Goal: Information Seeking & Learning: Check status

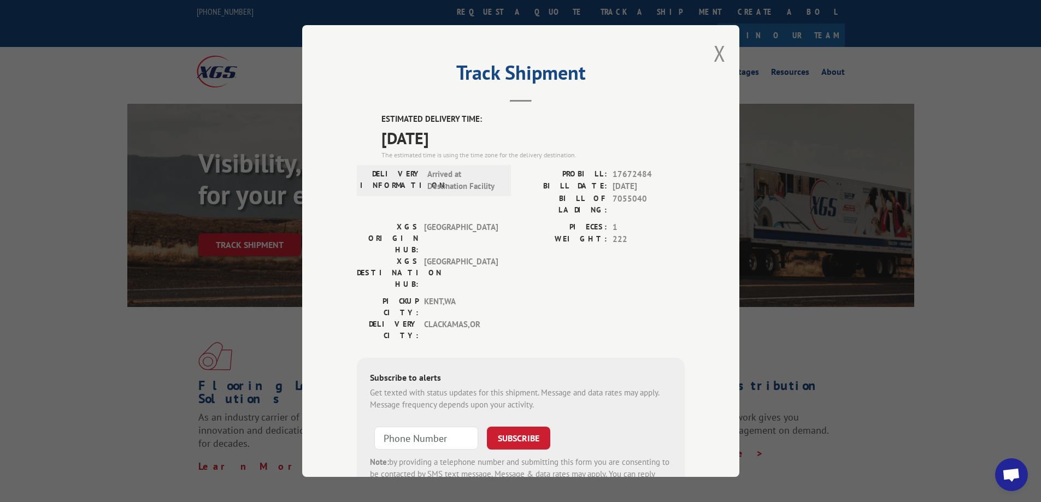
click at [704, 51] on div "Track Shipment ESTIMATED DELIVERY TIME: [DATE] The estimated time is using the …" at bounding box center [520, 251] width 437 height 452
drag, startPoint x: 713, startPoint y: 49, endPoint x: 701, endPoint y: 50, distance: 12.1
click at [714, 49] on button "Close modal" at bounding box center [720, 53] width 12 height 29
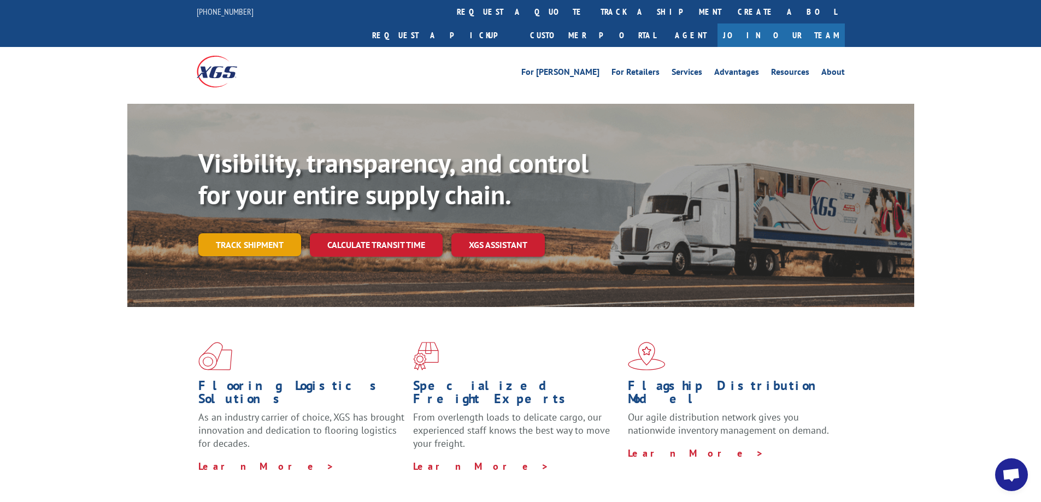
click at [250, 233] on link "Track shipment" at bounding box center [249, 244] width 103 height 23
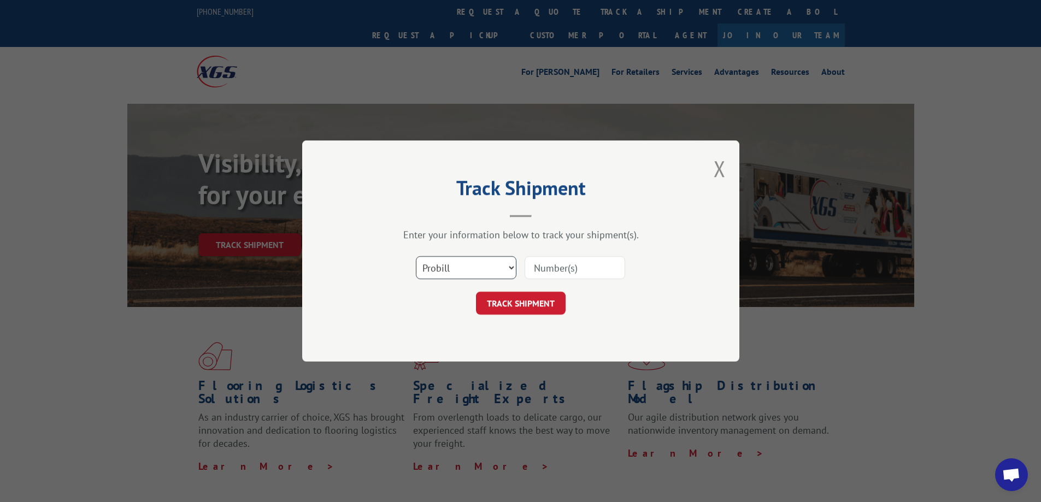
click at [478, 259] on select "Select category... Probill BOL PO" at bounding box center [466, 267] width 101 height 23
select select "bol"
click at [416, 256] on select "Select category... Probill BOL PO" at bounding box center [466, 267] width 101 height 23
click at [554, 266] on input at bounding box center [575, 267] width 101 height 23
paste input "5499588"
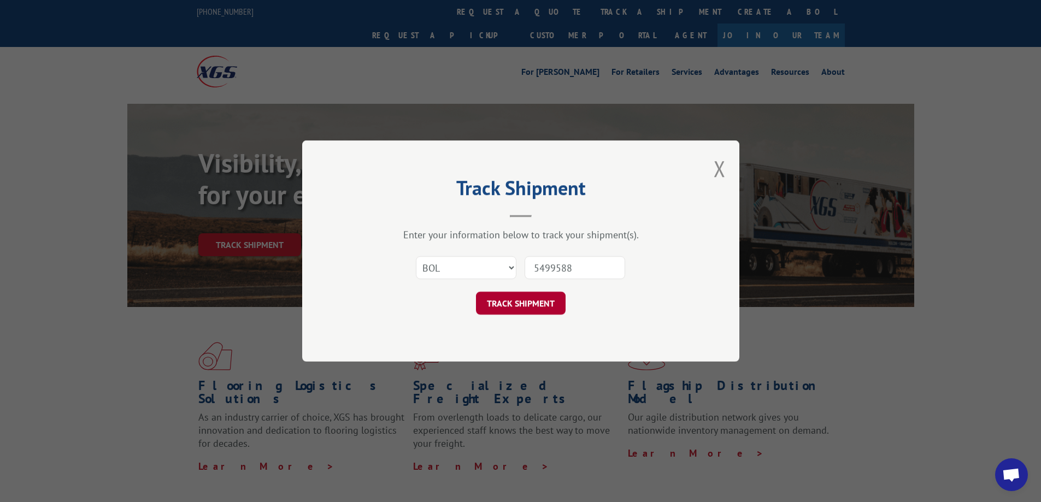
type input "5499588"
click at [520, 309] on button "TRACK SHIPMENT" at bounding box center [521, 303] width 90 height 23
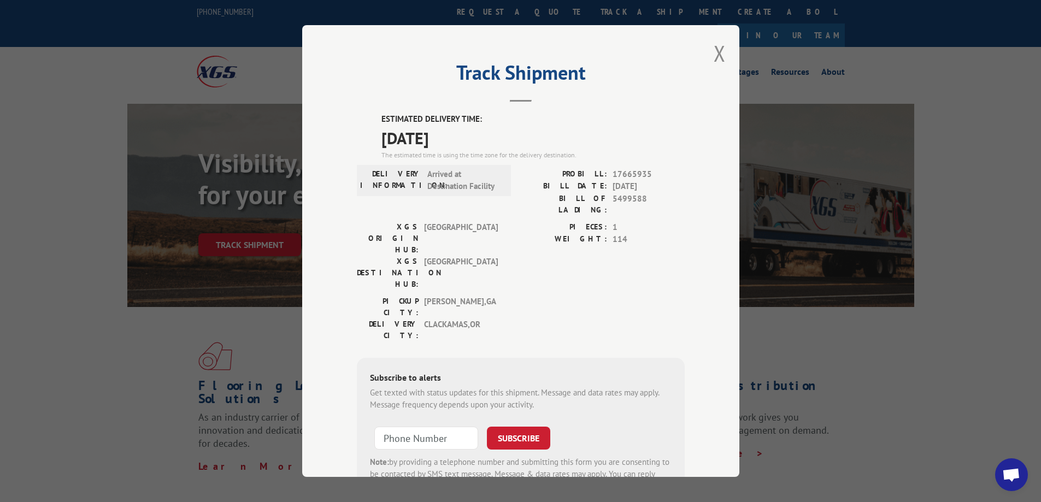
click at [80, 322] on div "Track Shipment ESTIMATED DELIVERY TIME: [DATE] The estimated time is using the …" at bounding box center [520, 251] width 1041 height 502
click at [63, 388] on div "Track Shipment ESTIMATED DELIVERY TIME: [DATE] The estimated time is using the …" at bounding box center [520, 251] width 1041 height 502
